Goal: Navigation & Orientation: Find specific page/section

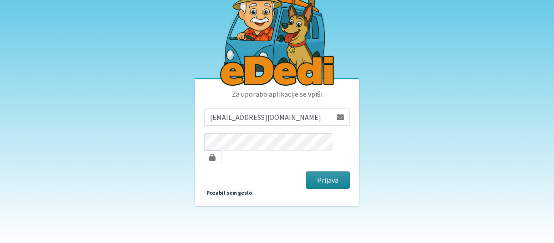
click at [316, 175] on button "Prijava" at bounding box center [328, 179] width 44 height 17
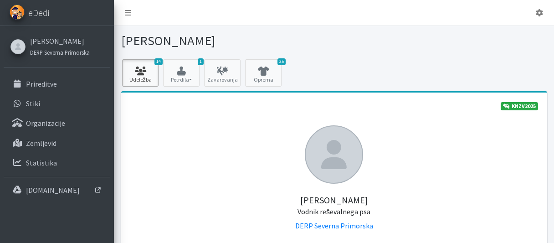
click at [142, 71] on icon at bounding box center [140, 71] width 31 height 9
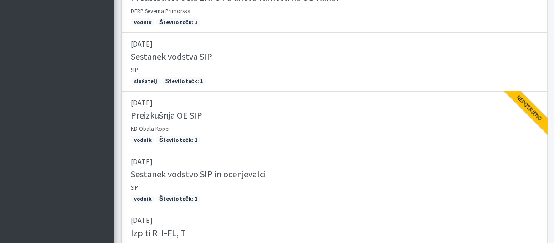
scroll to position [68, 0]
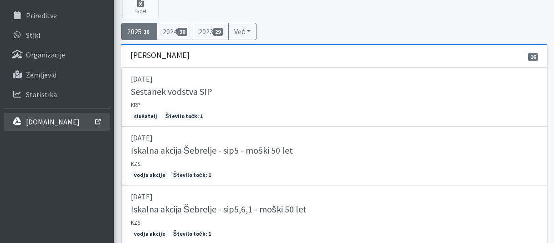
click at [40, 117] on p "[DOMAIN_NAME]" at bounding box center [53, 121] width 54 height 9
click at [47, 123] on p "[DOMAIN_NAME]" at bounding box center [53, 121] width 54 height 9
